Goal: Task Accomplishment & Management: Manage account settings

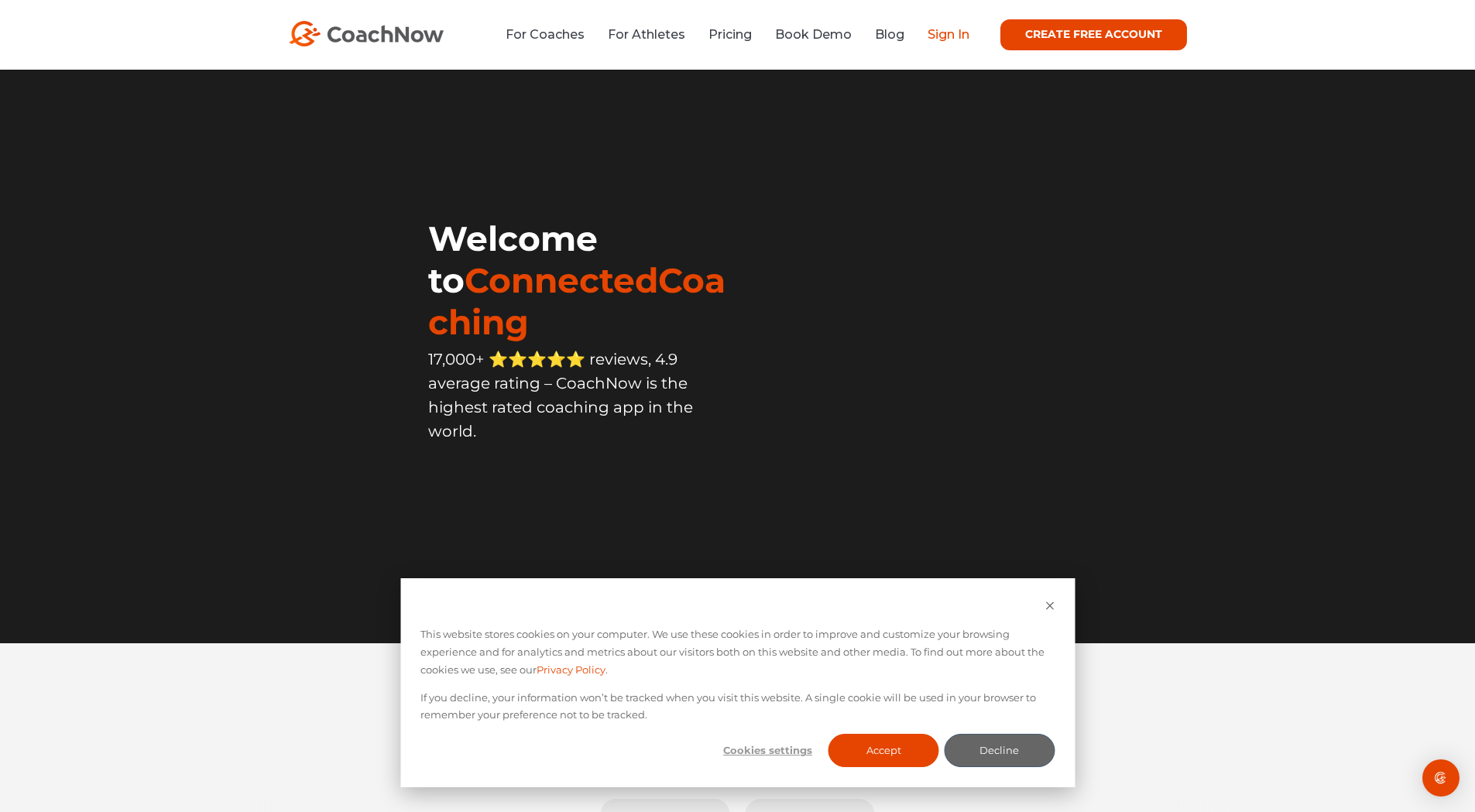
click at [943, 38] on link "Sign In" at bounding box center [948, 34] width 42 height 14
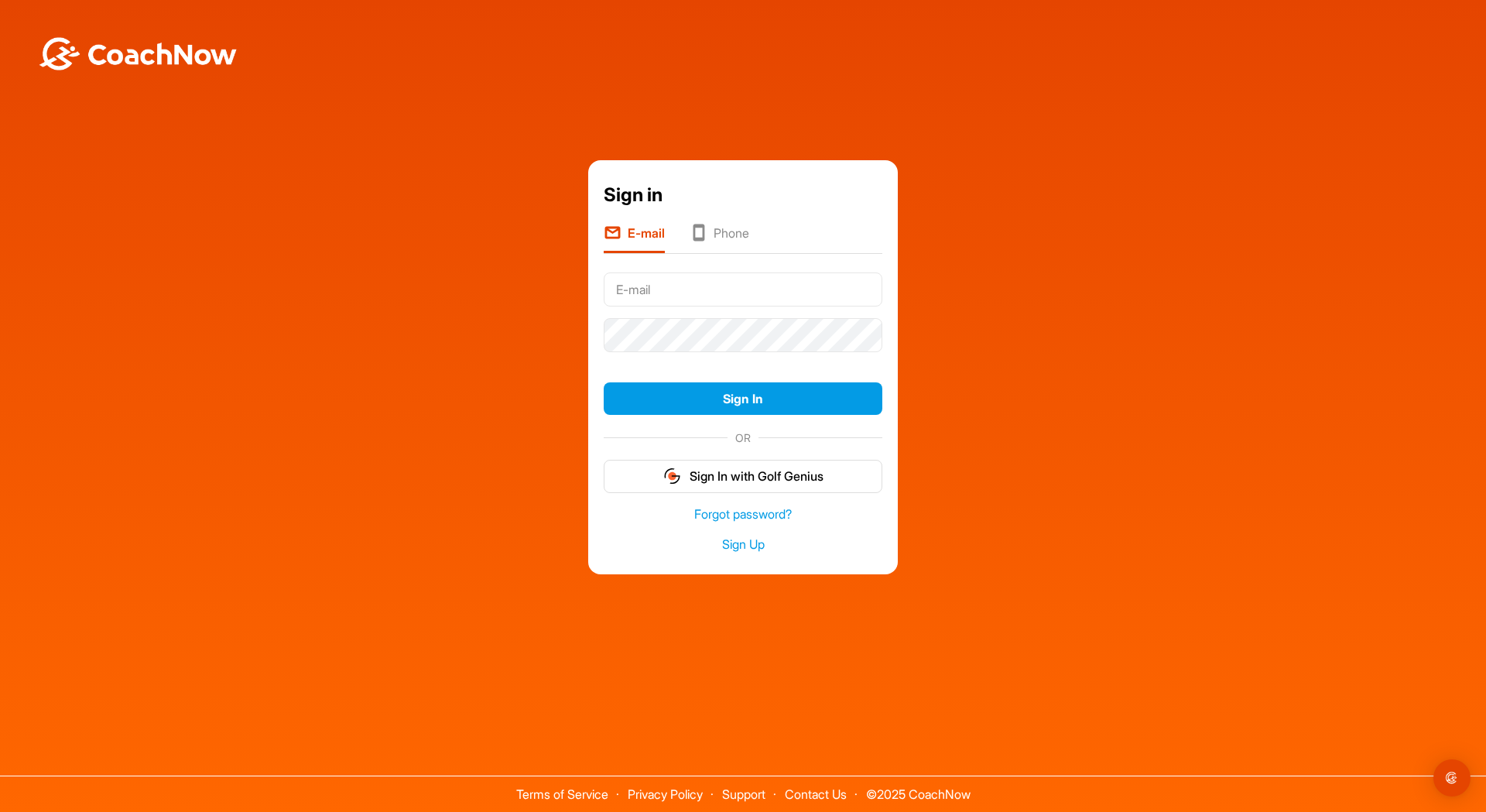
click at [764, 284] on input "text" at bounding box center [743, 289] width 278 height 34
type input "[EMAIL_ADDRESS][DOMAIN_NAME]"
click at [724, 393] on button "Sign In" at bounding box center [743, 399] width 278 height 33
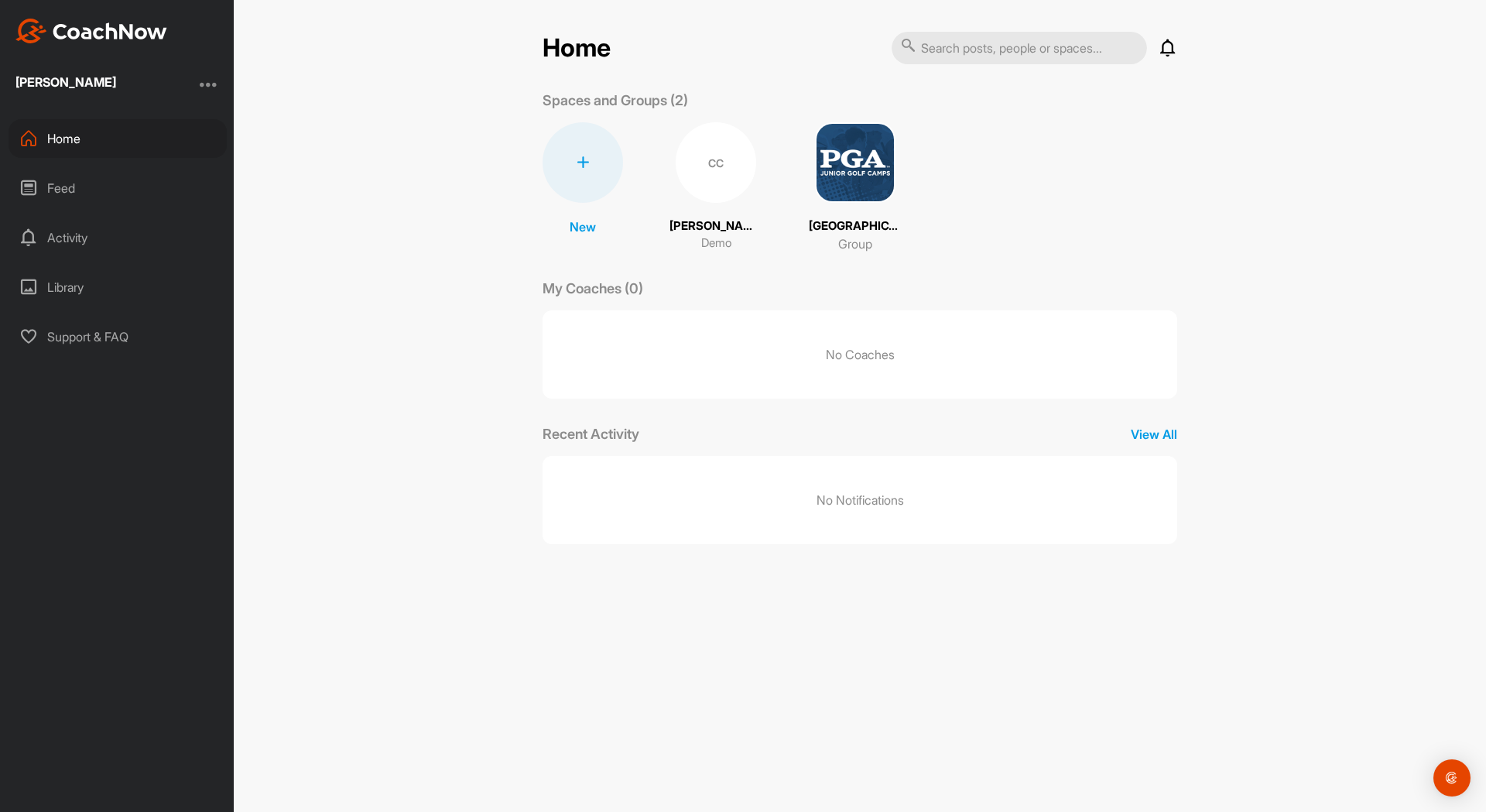
click at [1049, 690] on div "Home Notifications Invitations No Notifications View All Spaces and Groups (2) …" at bounding box center [859, 406] width 1252 height 812
click at [210, 84] on div at bounding box center [209, 84] width 19 height 19
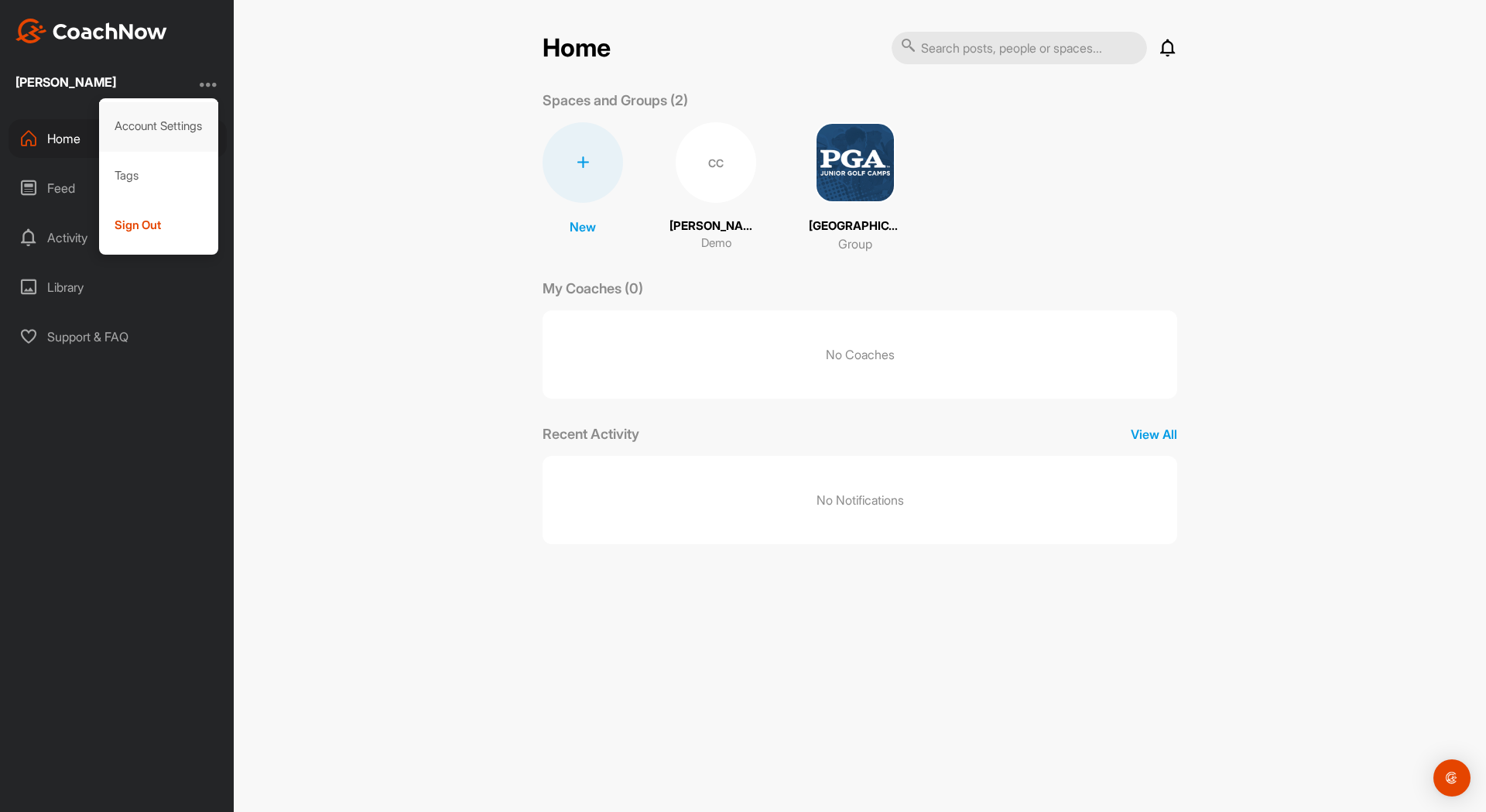
click at [171, 125] on div "Account Settings" at bounding box center [159, 127] width 120 height 50
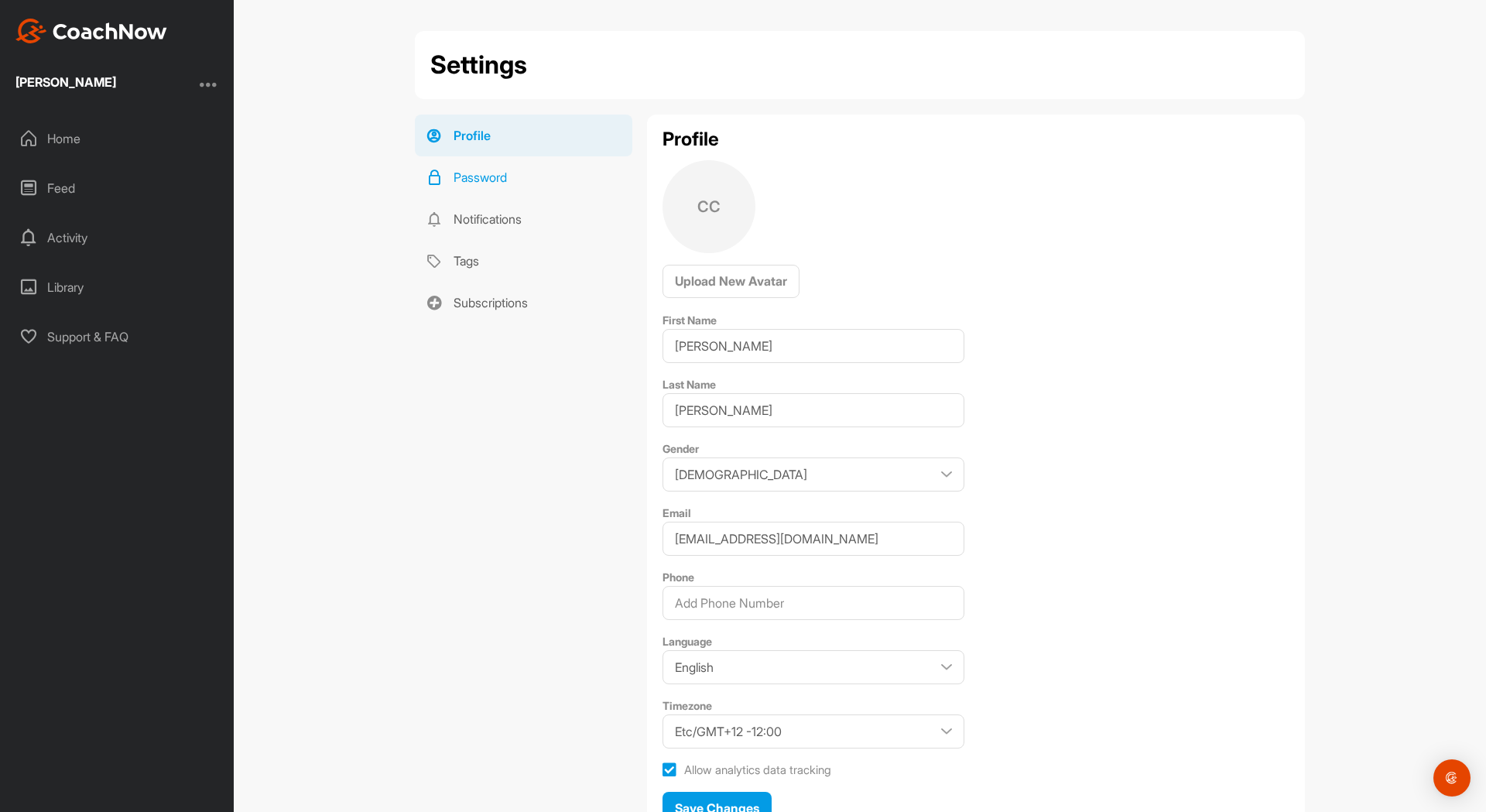
click at [476, 175] on link "Password" at bounding box center [524, 177] width 218 height 42
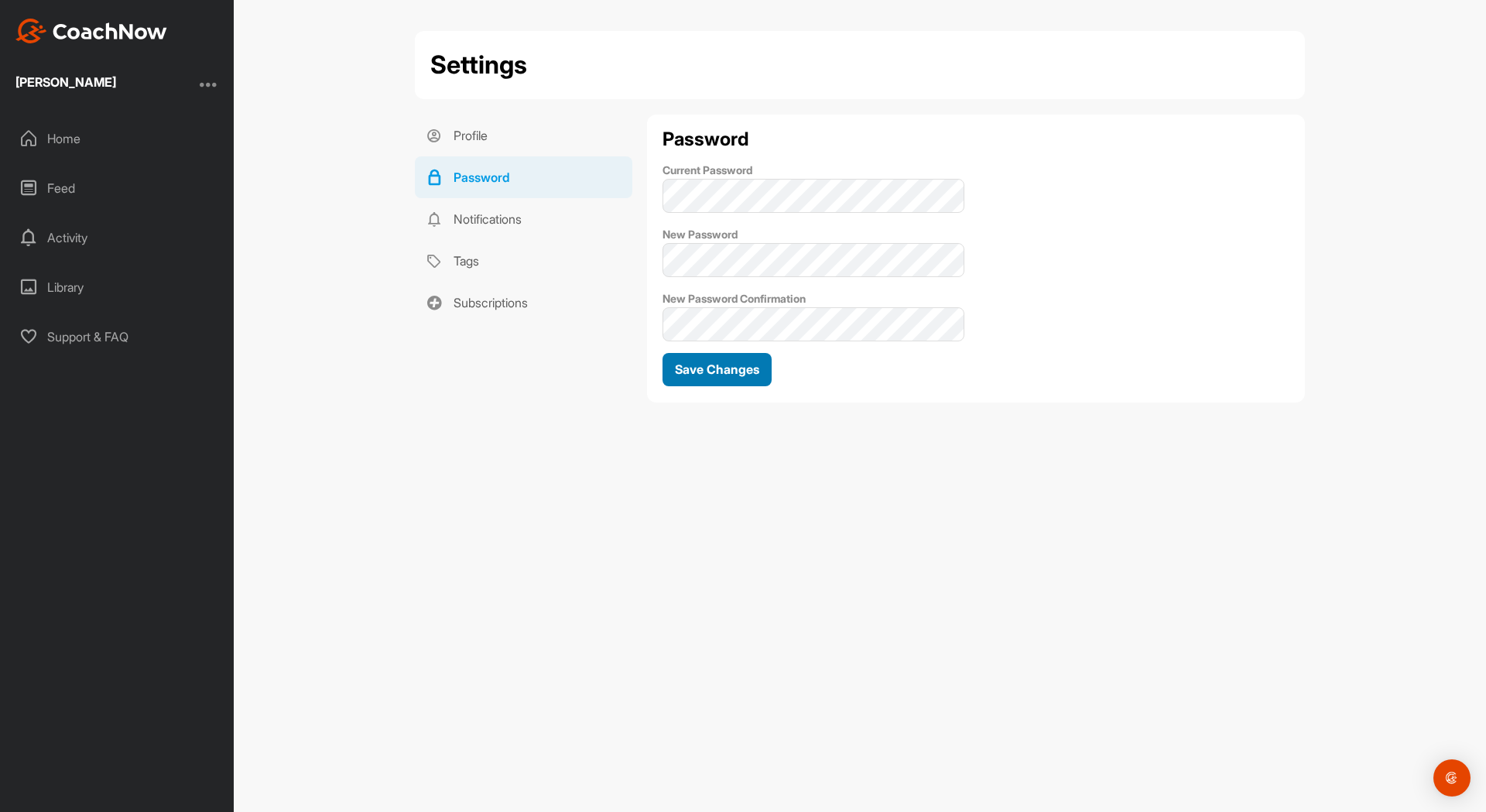
click at [740, 365] on span "Save Changes" at bounding box center [717, 369] width 85 height 15
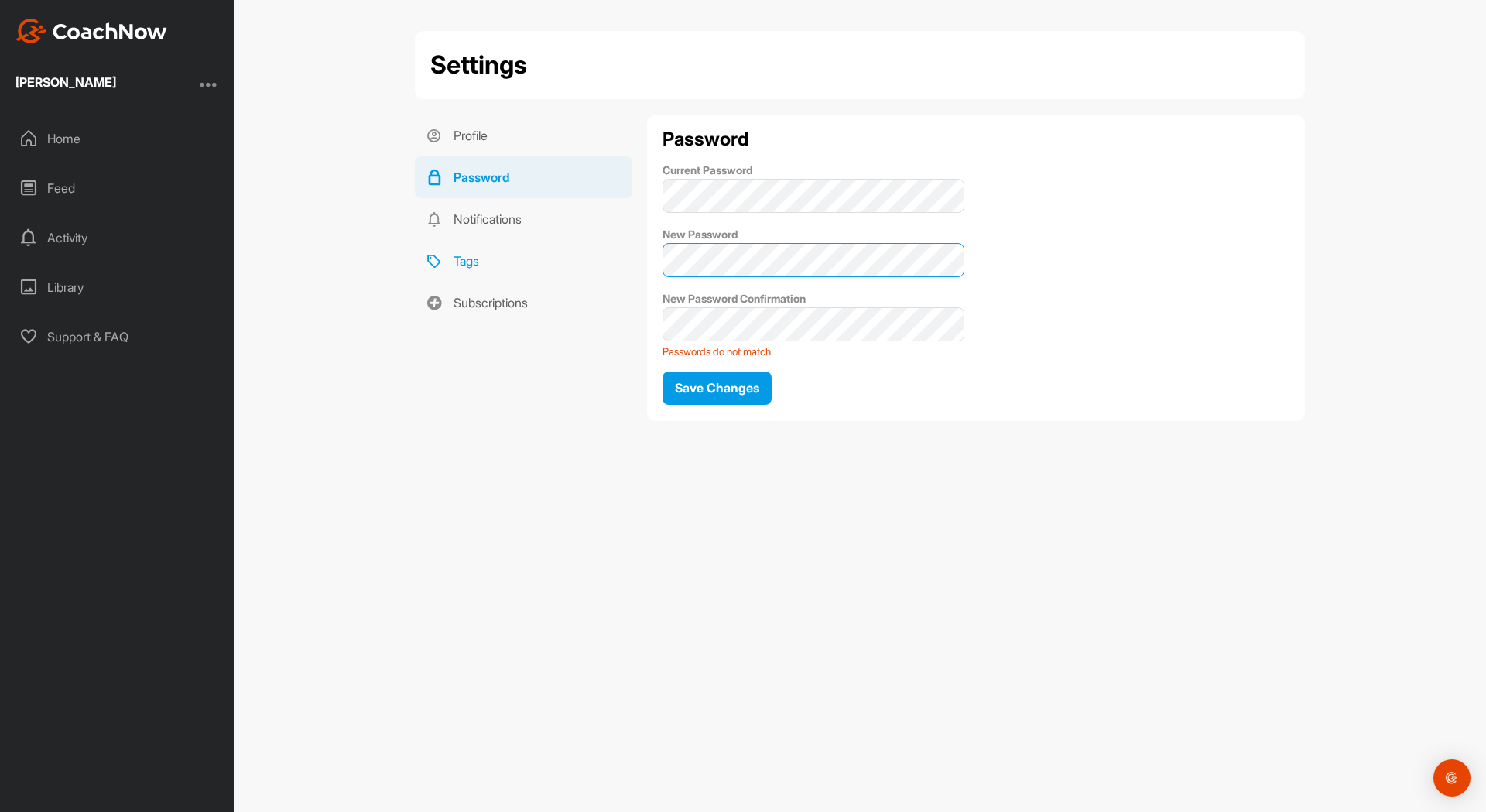
click at [569, 244] on div "Profile Password Notifications Tags Subscriptions Password Current Password New…" at bounding box center [860, 273] width 891 height 319
click at [527, 312] on div "Profile Password Notifications Tags Subscriptions Password Current Password New…" at bounding box center [860, 273] width 891 height 319
click at [562, 255] on div "Profile Password Notifications Tags Subscriptions Password Current Password New…" at bounding box center [860, 273] width 891 height 319
click at [713, 391] on span "Save Changes" at bounding box center [717, 387] width 85 height 15
click at [599, 323] on div "Profile Password Notifications Tags Subscriptions Password Current Password New…" at bounding box center [860, 273] width 891 height 319
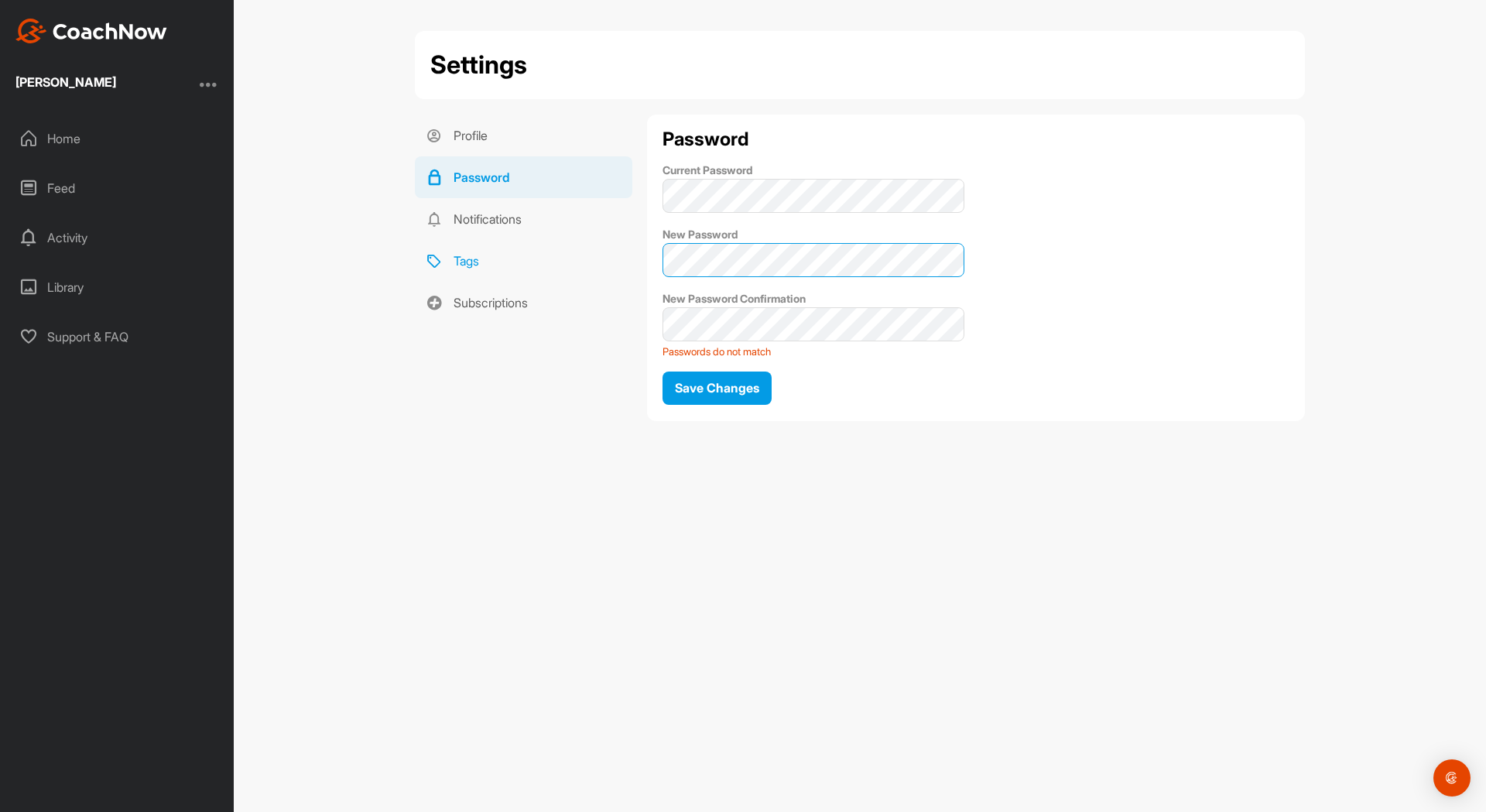
click at [569, 265] on div "Profile Password Notifications Tags Subscriptions Password Current Password New…" at bounding box center [860, 273] width 891 height 319
click at [545, 306] on div "Profile Password Notifications Tags Subscriptions Password Current Password New…" at bounding box center [860, 273] width 891 height 319
click at [816, 383] on div "Password Current Password New Password New Password Confirmation Passwords do n…" at bounding box center [975, 267] width 658 height 306
click at [729, 392] on span "Save Changes" at bounding box center [717, 387] width 85 height 15
click at [567, 256] on div "Profile Password Notifications Tags Subscriptions Password Current Password New…" at bounding box center [860, 273] width 891 height 319
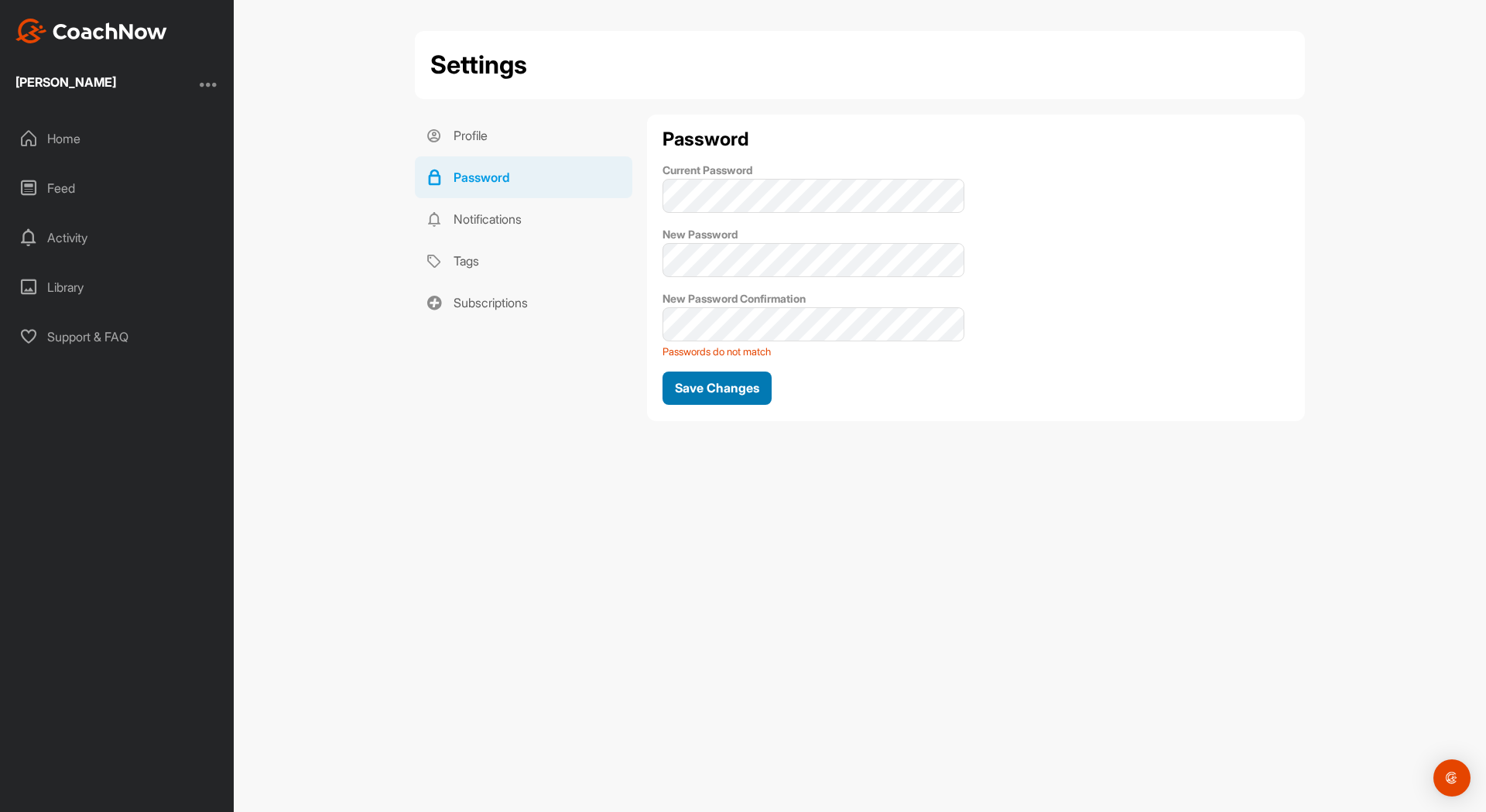
click at [734, 394] on span "Save Changes" at bounding box center [717, 387] width 85 height 15
click at [57, 137] on div "Home" at bounding box center [118, 138] width 219 height 38
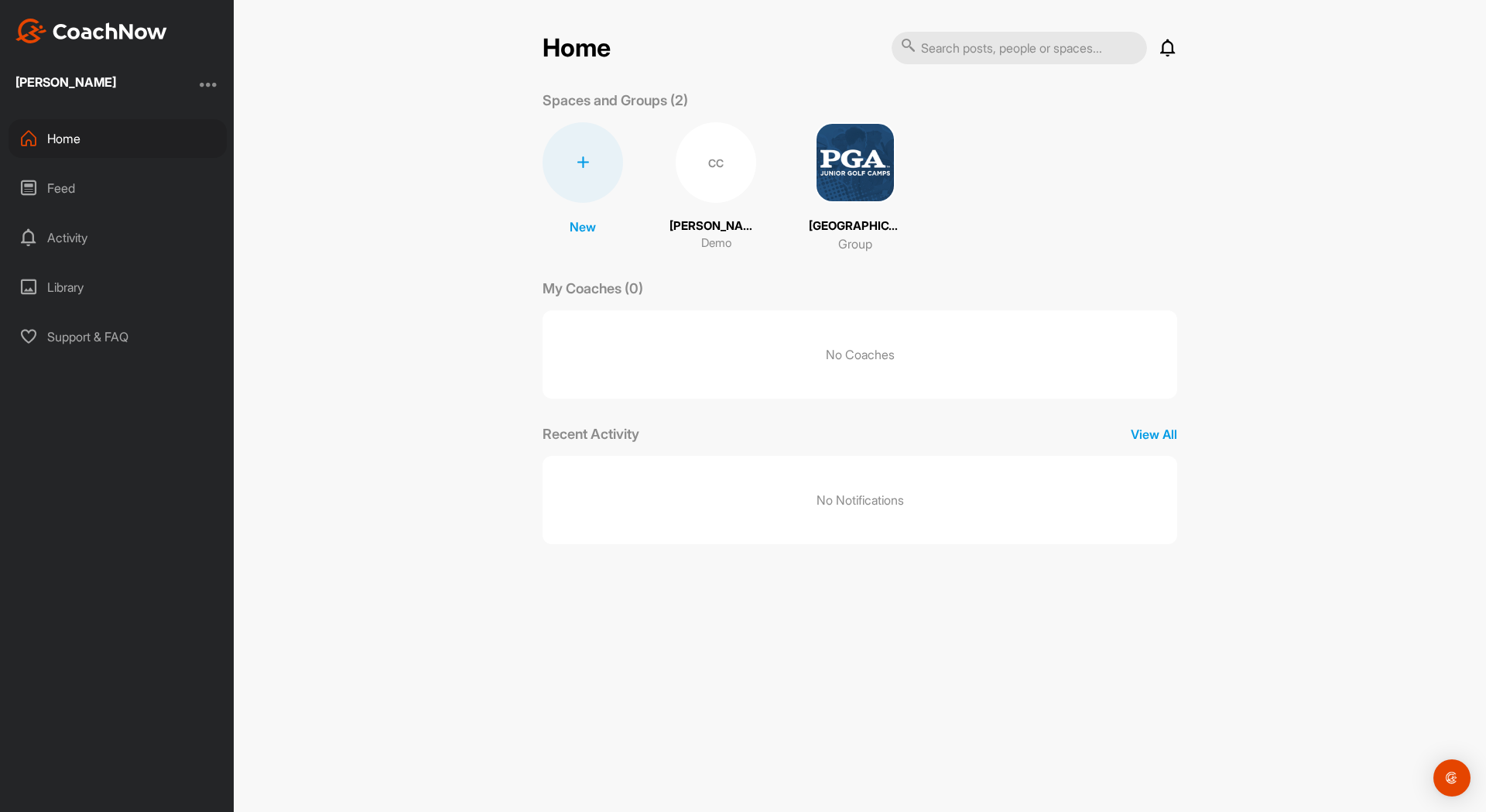
click at [207, 80] on div at bounding box center [209, 84] width 19 height 19
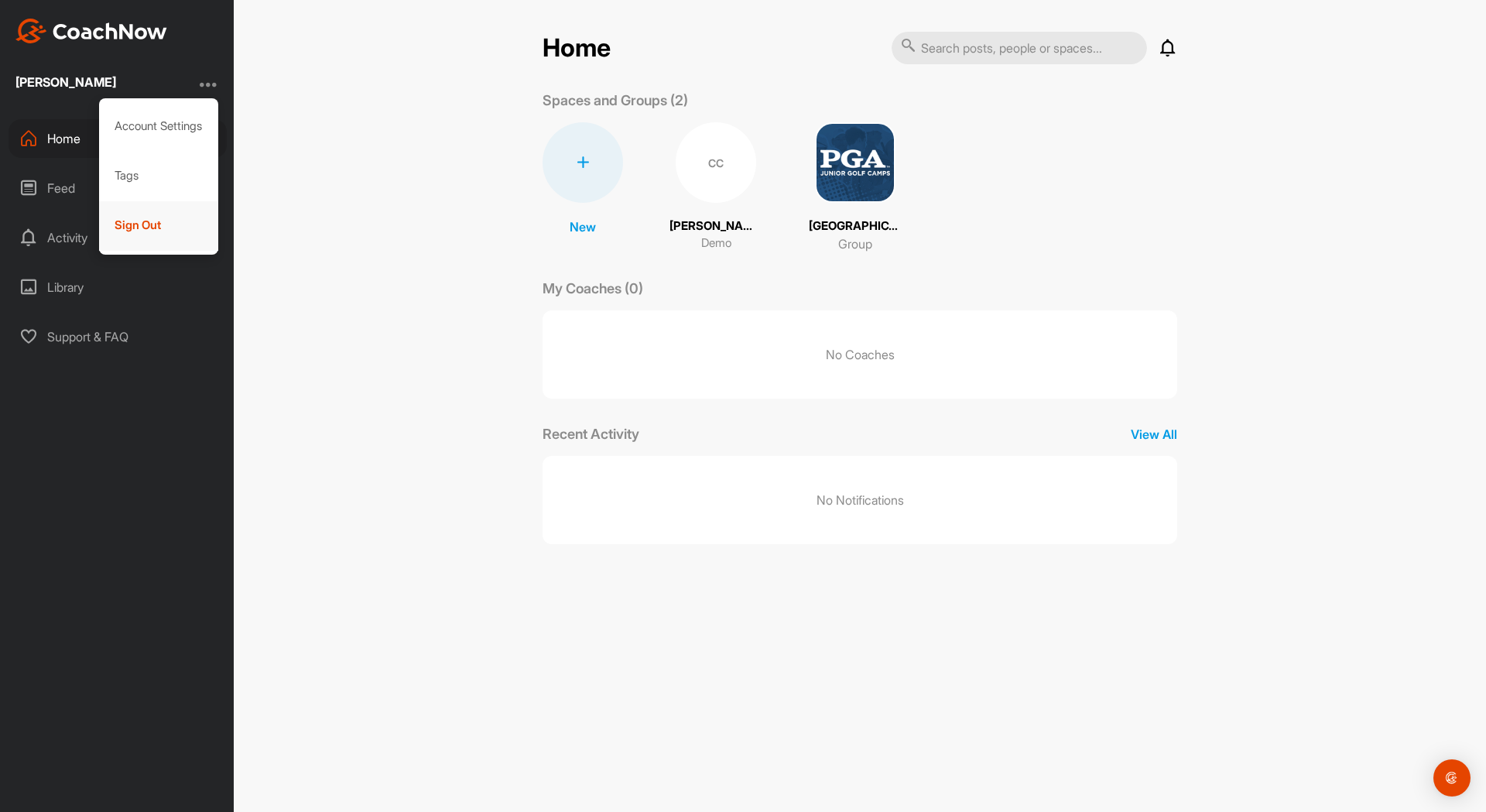
click at [136, 225] on div "Sign Out" at bounding box center [159, 227] width 120 height 50
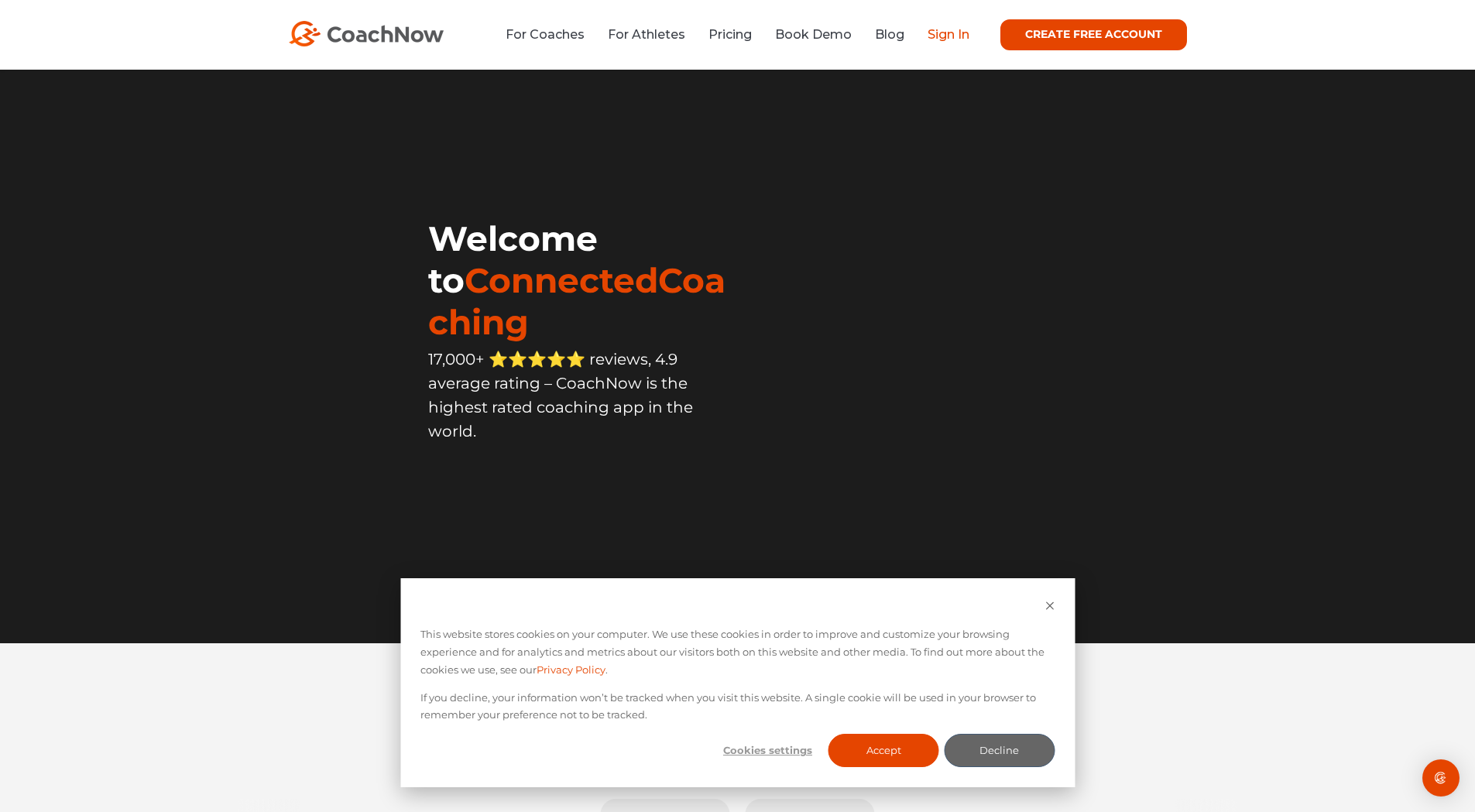
click at [954, 36] on link "Sign In" at bounding box center [948, 34] width 42 height 14
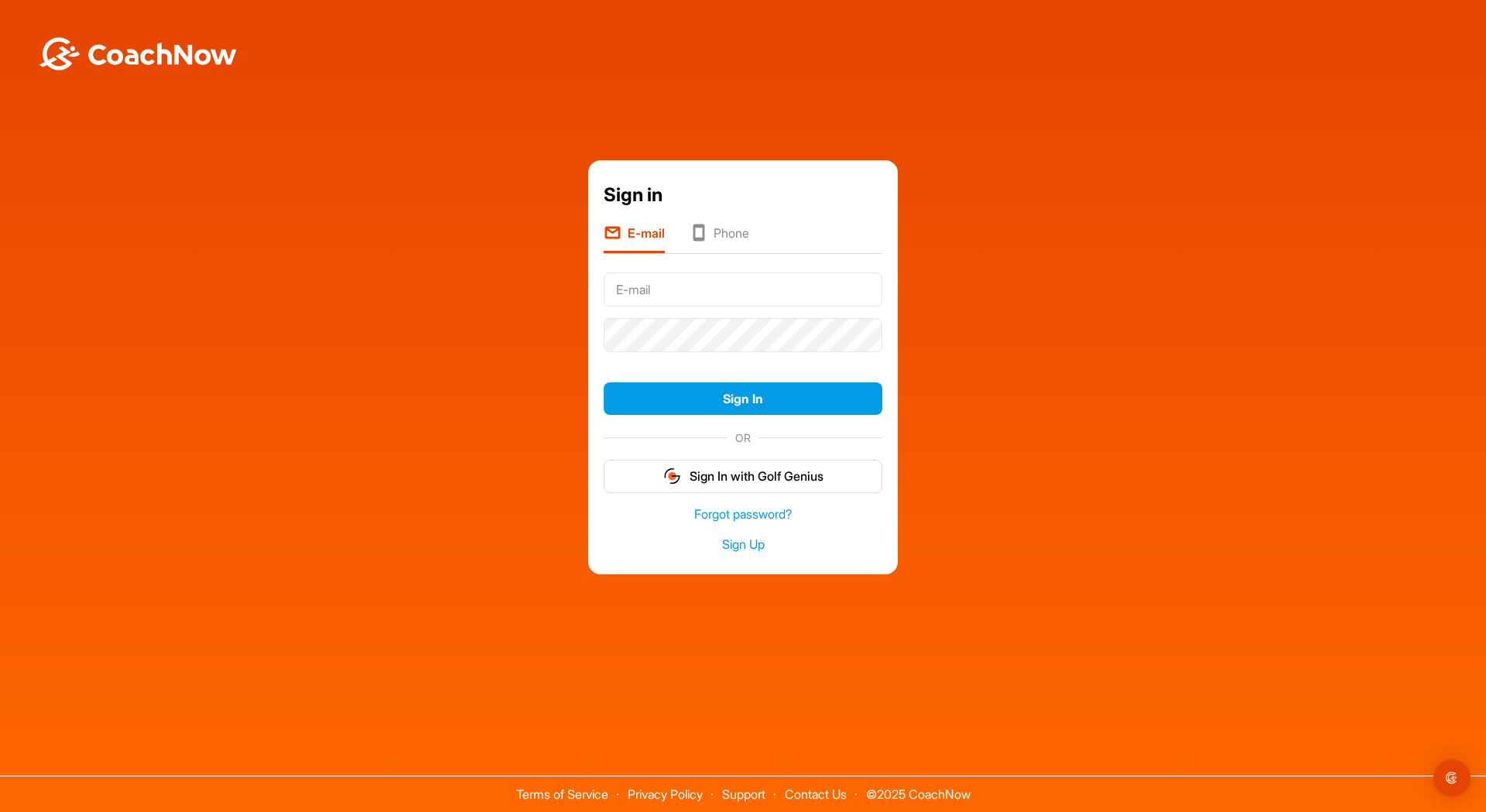
click at [741, 296] on input "text" at bounding box center [743, 289] width 278 height 34
type input "[EMAIL_ADDRESS][DOMAIN_NAME]"
click at [737, 398] on button "Sign In" at bounding box center [743, 399] width 278 height 33
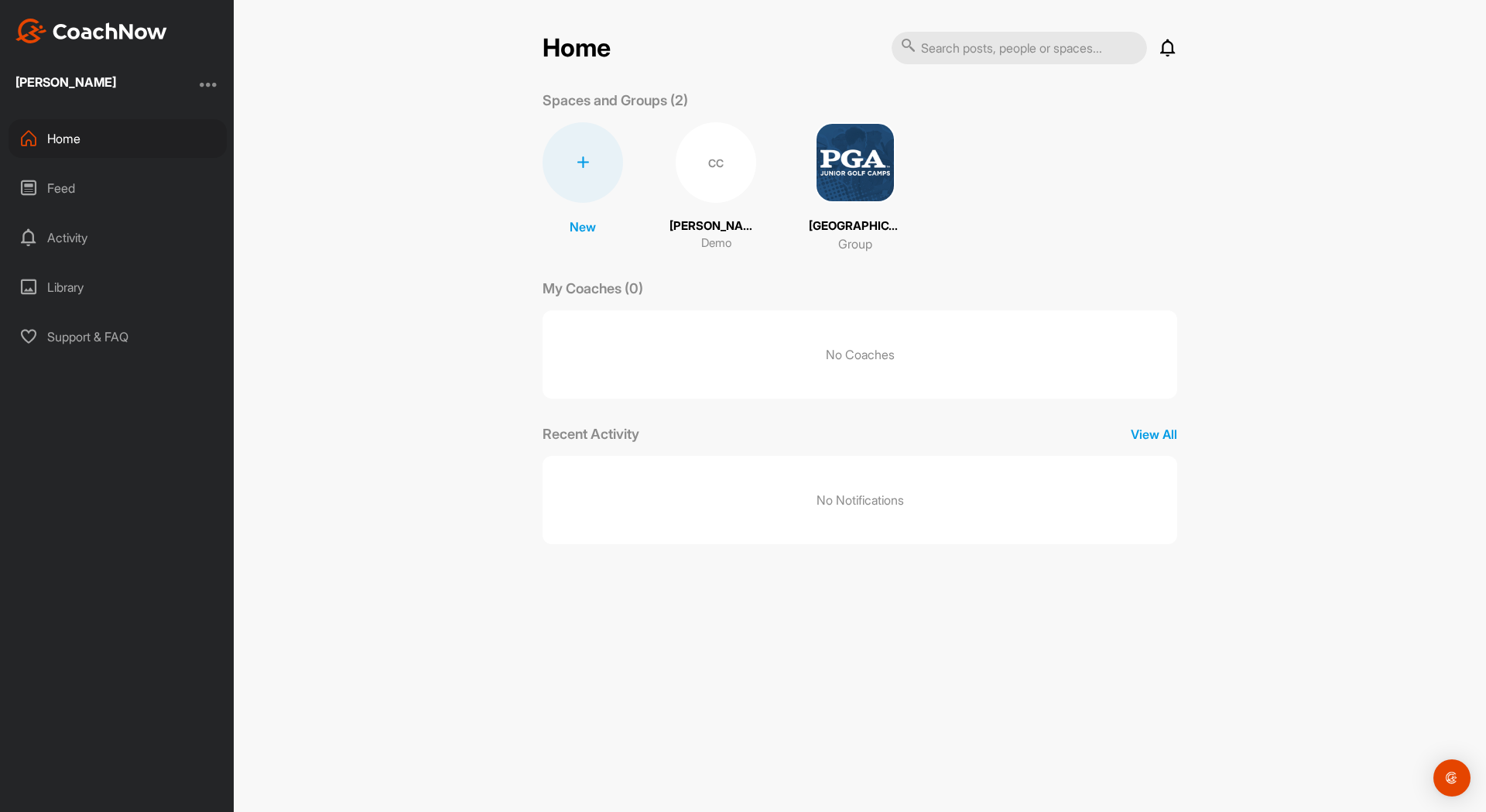
click at [214, 79] on div at bounding box center [209, 84] width 19 height 19
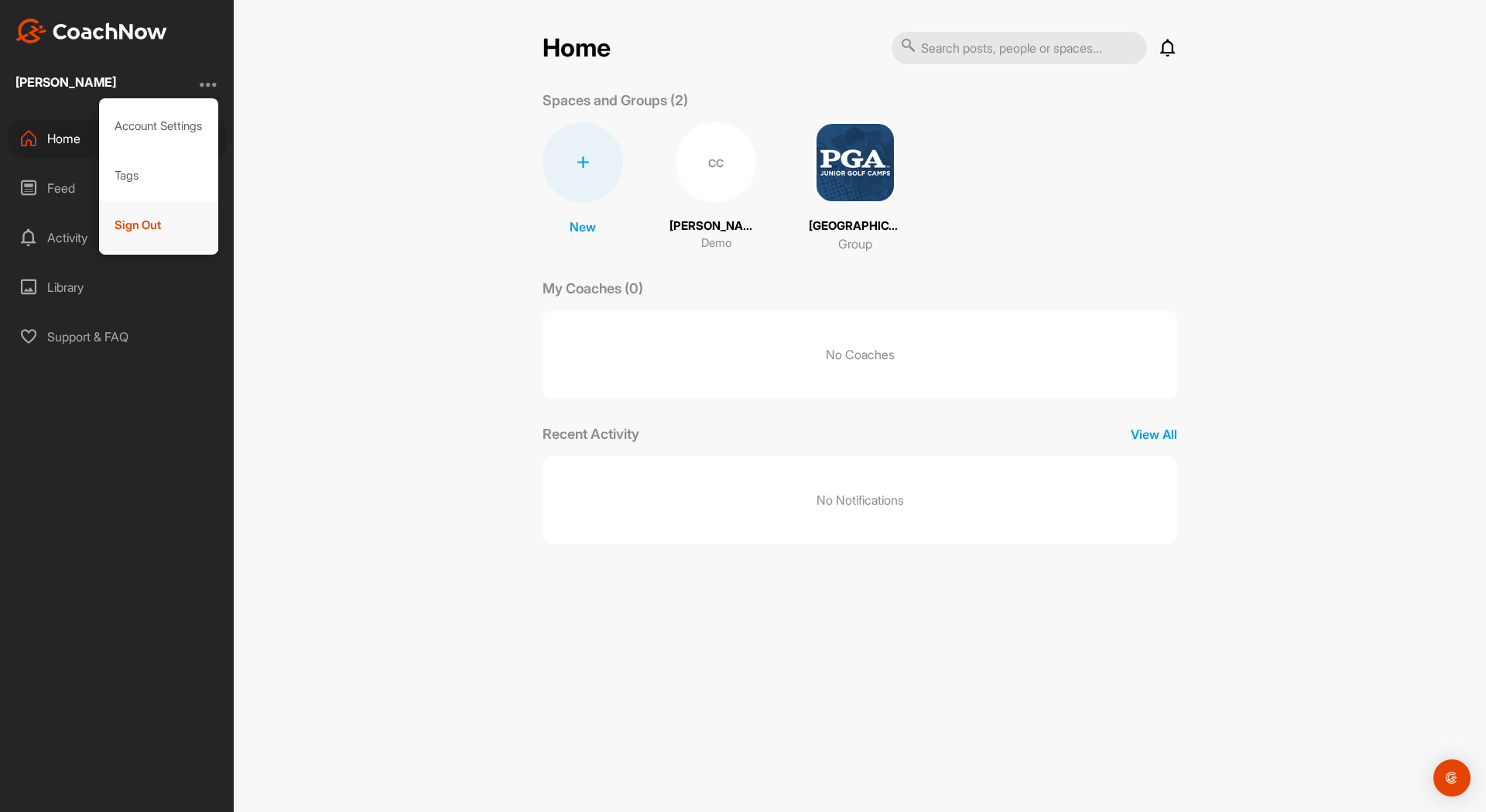
click at [127, 222] on div "Sign Out" at bounding box center [159, 227] width 120 height 50
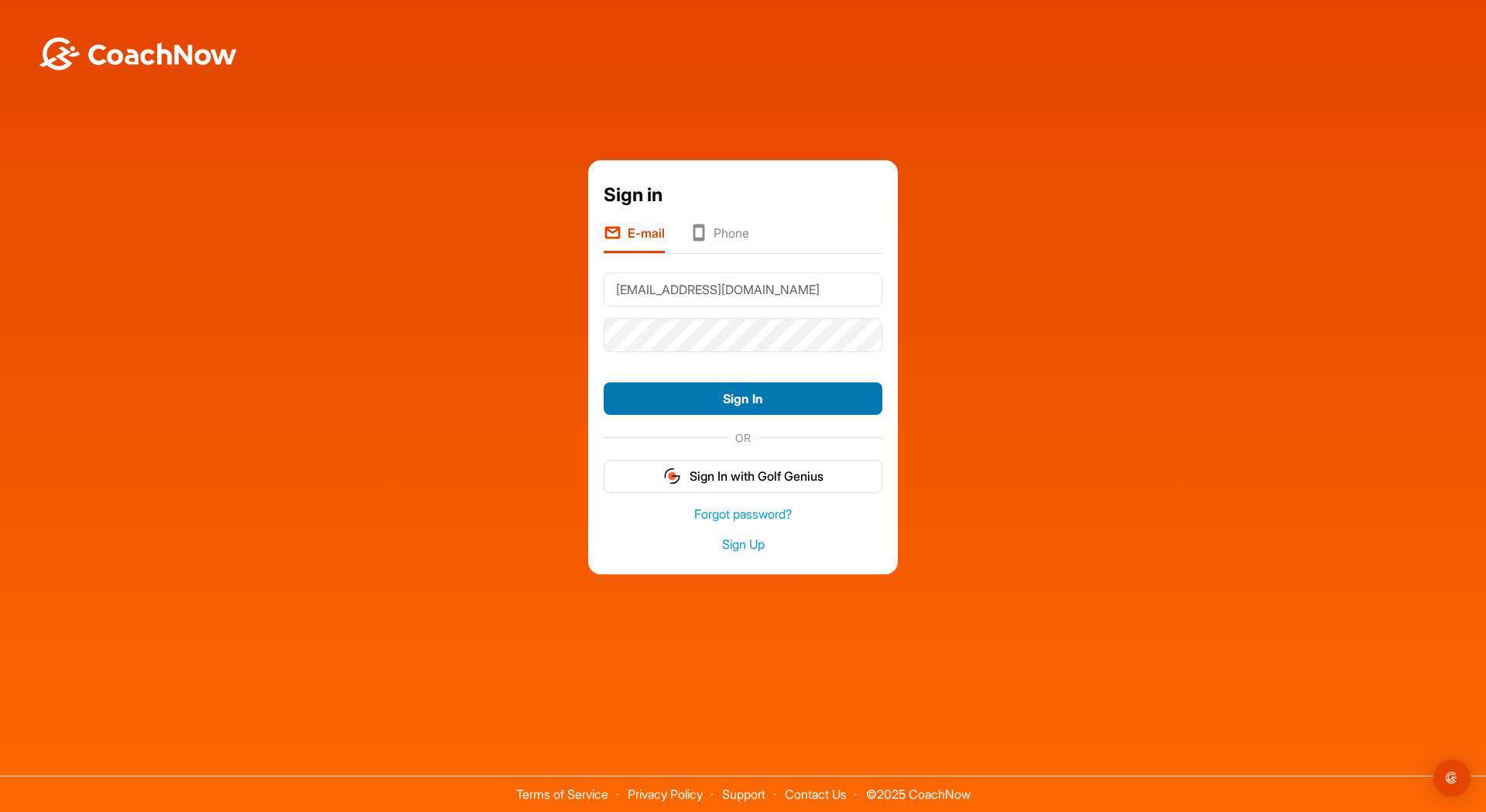
click at [649, 400] on button "Sign In" at bounding box center [743, 399] width 278 height 33
